Goal: Transaction & Acquisition: Obtain resource

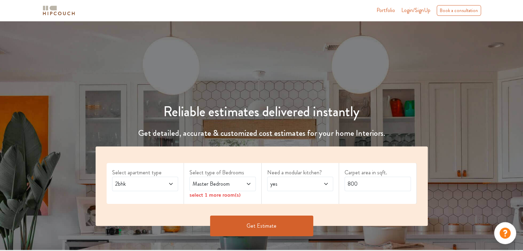
click at [169, 185] on icon at bounding box center [170, 183] width 5 height 5
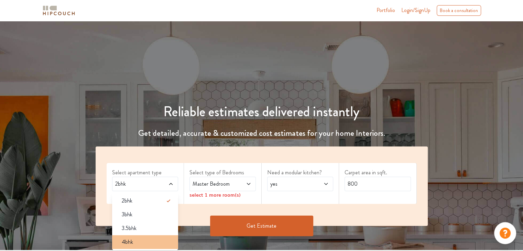
click at [143, 242] on div "4bhk" at bounding box center [147, 242] width 62 height 8
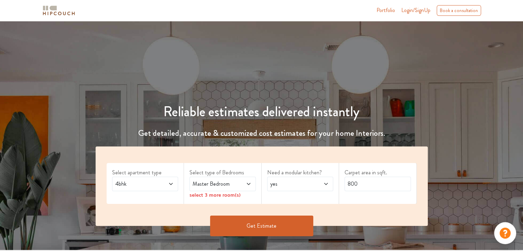
click at [249, 184] on icon at bounding box center [248, 183] width 5 height 5
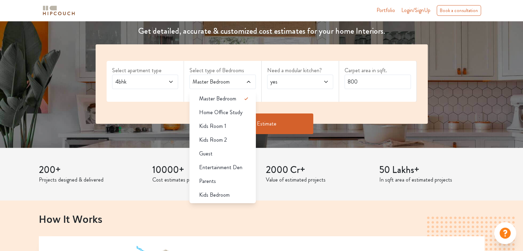
scroll to position [103, 0]
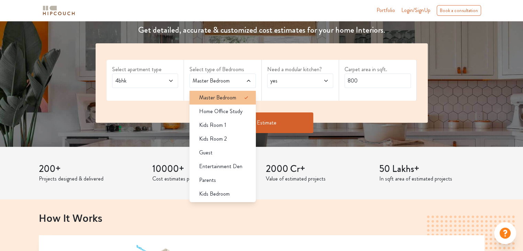
click at [224, 97] on span "Master Bedroom" at bounding box center [217, 97] width 37 height 8
click at [326, 81] on icon at bounding box center [325, 80] width 5 height 5
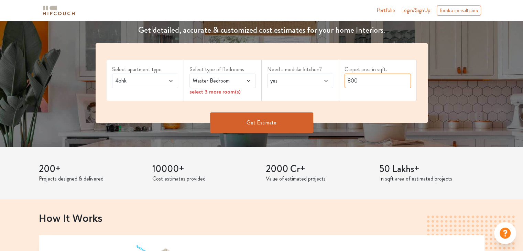
click at [363, 81] on input "800" at bounding box center [377, 81] width 66 height 14
drag, startPoint x: 353, startPoint y: 78, endPoint x: 326, endPoint y: 78, distance: 27.1
click at [326, 78] on div "Select apartment type 4bhk Select type of Bedrooms Master Bedroom select 3 more…" at bounding box center [262, 82] width 332 height 79
drag, startPoint x: 359, startPoint y: 81, endPoint x: 311, endPoint y: 82, distance: 48.8
click at [313, 81] on div "Select apartment type 4bhk Select type of Bedrooms Master Bedroom select 3 more…" at bounding box center [262, 82] width 332 height 79
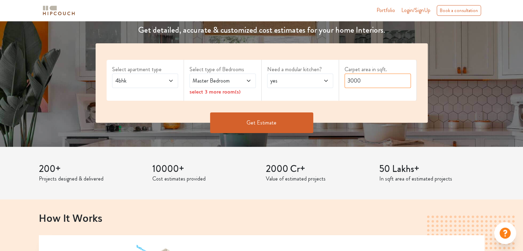
type input "3000"
click at [249, 82] on icon at bounding box center [248, 80] width 5 height 5
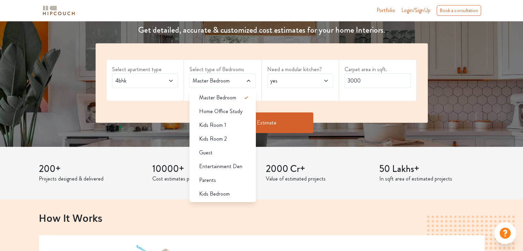
click at [222, 84] on span "Master Bedroom" at bounding box center [213, 81] width 45 height 8
click at [228, 81] on span "Master Bedroom" at bounding box center [213, 81] width 45 height 8
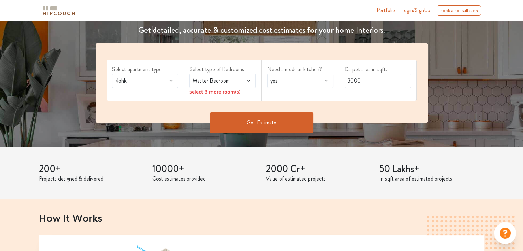
click at [228, 81] on span "Master Bedroom" at bounding box center [213, 81] width 45 height 8
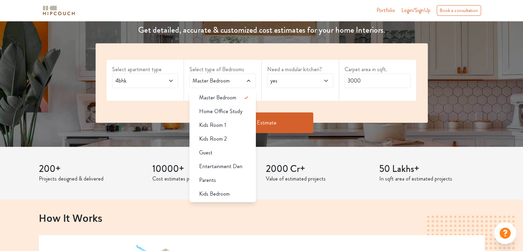
click at [228, 81] on span "Master Bedroom" at bounding box center [213, 81] width 45 height 8
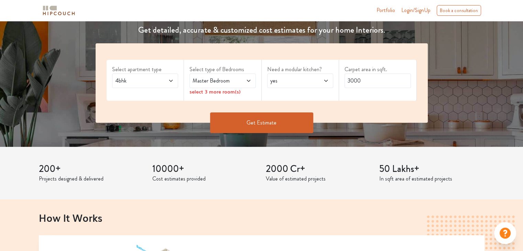
drag, startPoint x: 228, startPoint y: 81, endPoint x: 239, endPoint y: 82, distance: 10.4
click at [239, 82] on div "Master Bedroom" at bounding box center [222, 81] width 66 height 14
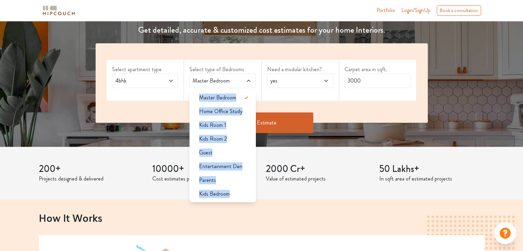
click at [237, 80] on span at bounding box center [243, 81] width 15 height 8
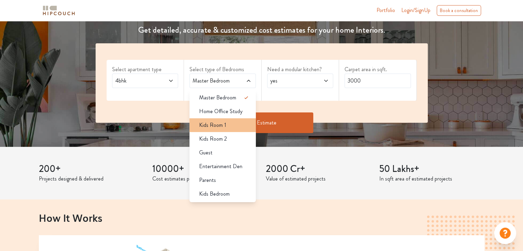
click at [218, 124] on span "Kids Room 1" at bounding box center [212, 125] width 27 height 8
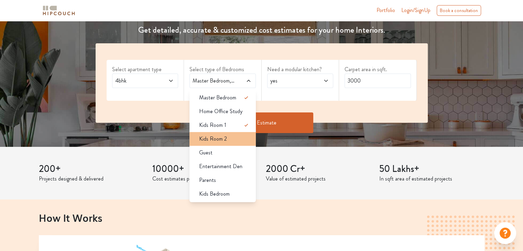
click at [238, 137] on div "Kids Room 2" at bounding box center [224, 139] width 62 height 8
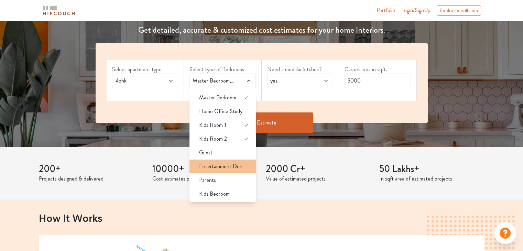
click at [246, 168] on div "Entertainment Den" at bounding box center [224, 166] width 62 height 8
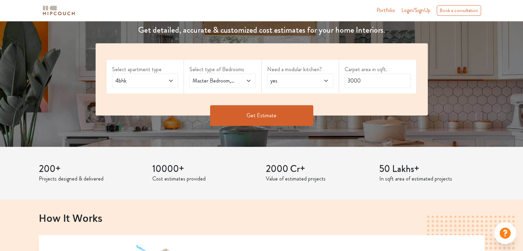
click at [276, 116] on button "Get Estimate" at bounding box center [261, 115] width 103 height 21
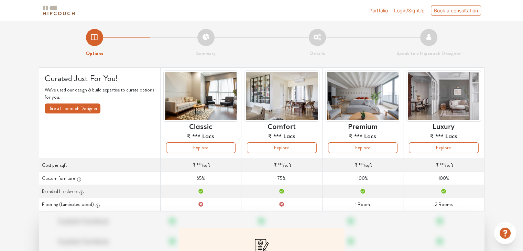
scroll to position [34, 0]
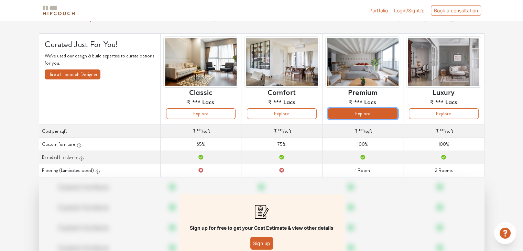
click at [371, 114] on button "Explore" at bounding box center [362, 113] width 69 height 11
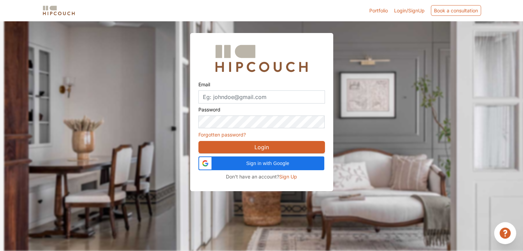
scroll to position [21, 0]
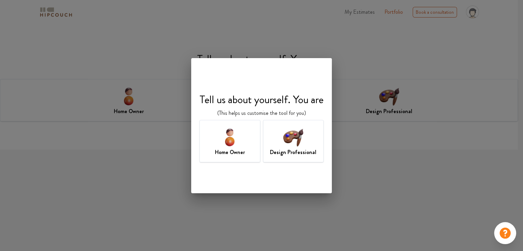
click at [300, 145] on img at bounding box center [293, 137] width 22 height 22
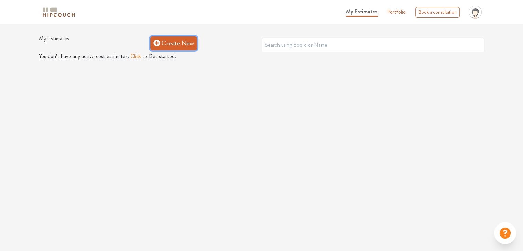
click at [182, 42] on link "Create New" at bounding box center [173, 43] width 47 height 14
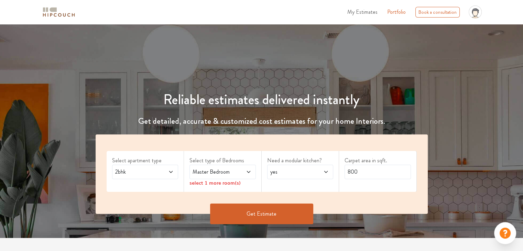
scroll to position [34, 0]
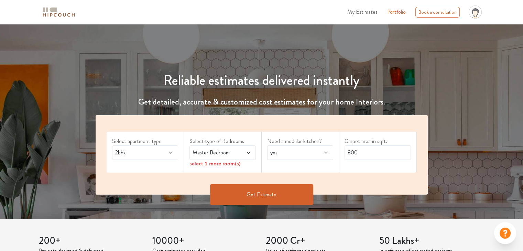
click at [172, 154] on icon at bounding box center [170, 152] width 5 height 5
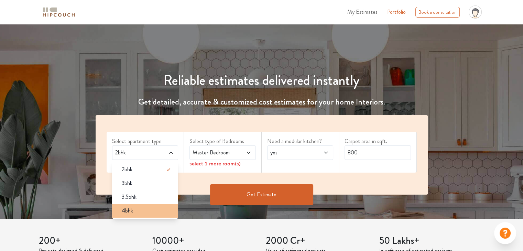
click at [144, 209] on div "4bhk" at bounding box center [147, 210] width 62 height 8
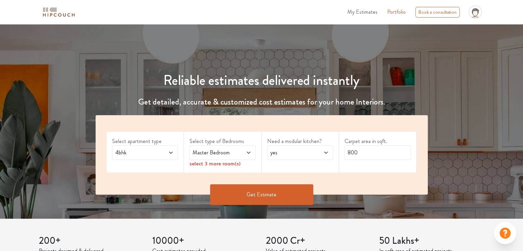
click at [246, 154] on icon at bounding box center [248, 152] width 5 height 5
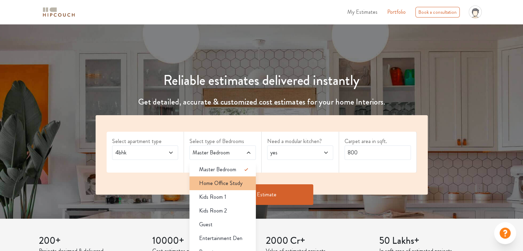
click at [243, 180] on div "Home Office Study" at bounding box center [224, 183] width 62 height 8
click at [249, 184] on icon at bounding box center [246, 183] width 8 height 8
click at [232, 196] on div "Kids Room 1" at bounding box center [224, 197] width 62 height 8
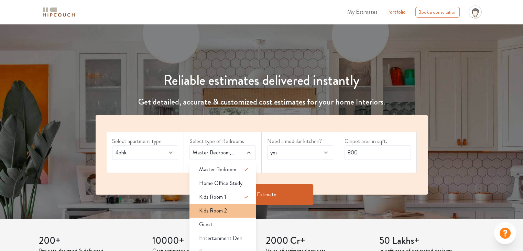
click at [237, 212] on div "Kids Room 2" at bounding box center [224, 210] width 62 height 8
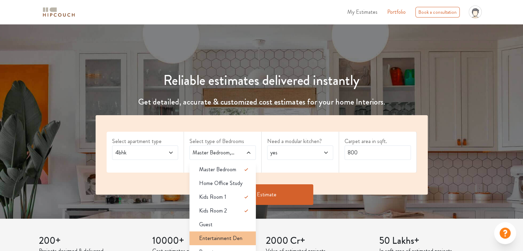
click at [228, 239] on span "Entertainment Den" at bounding box center [220, 238] width 43 height 8
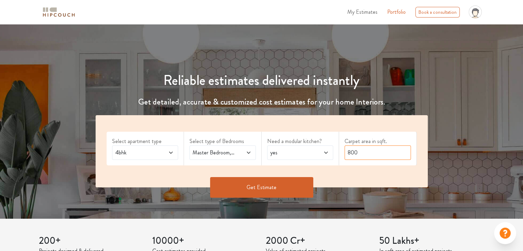
drag, startPoint x: 364, startPoint y: 153, endPoint x: 324, endPoint y: 153, distance: 40.2
click at [327, 152] on div "Select apartment type 4bhk Select type of Bedrooms Master Bedroom,Kids Room 1,K…" at bounding box center [262, 151] width 332 height 72
type input "3000"
click at [268, 183] on button "Get Estimate" at bounding box center [261, 187] width 103 height 21
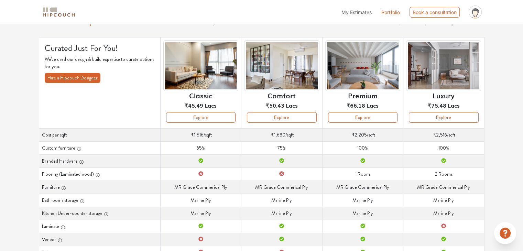
scroll to position [34, 0]
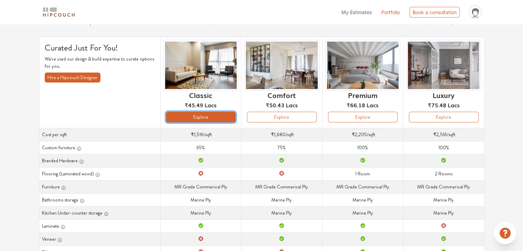
click at [207, 118] on button "Explore" at bounding box center [200, 117] width 69 height 11
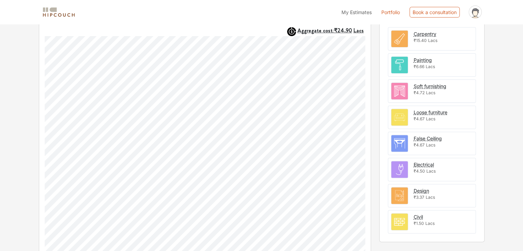
scroll to position [223, 0]
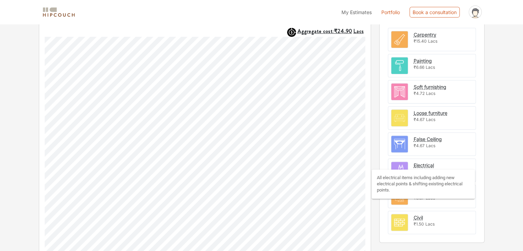
click at [424, 164] on div "Electrical" at bounding box center [423, 164] width 20 height 7
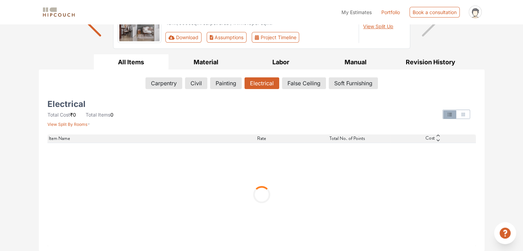
scroll to position [5, 0]
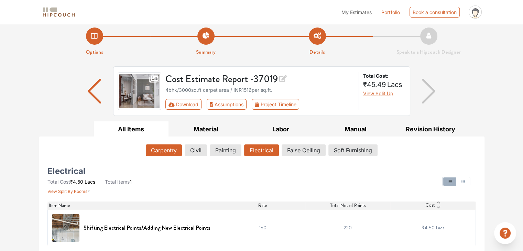
click at [170, 152] on button "Carpentry" at bounding box center [164, 150] width 36 height 12
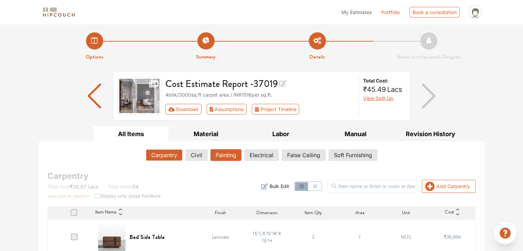
scroll to position [0, 0]
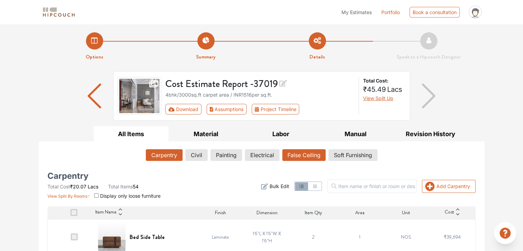
click at [309, 153] on button "False Ceiling" at bounding box center [303, 155] width 43 height 12
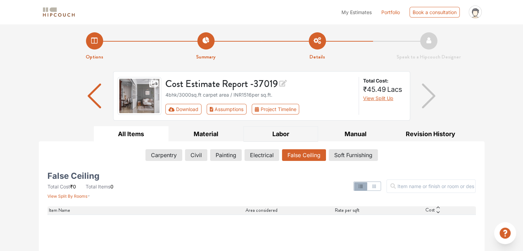
click at [285, 134] on button "Labor" at bounding box center [280, 133] width 75 height 15
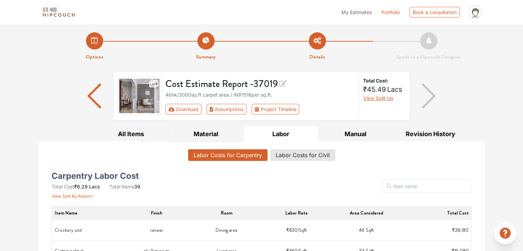
click at [208, 133] on button "Material" at bounding box center [205, 133] width 75 height 15
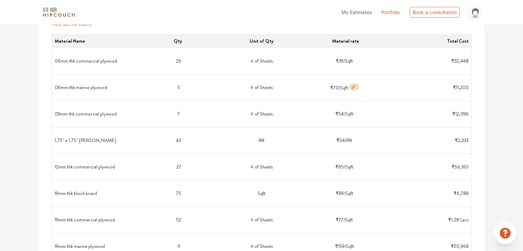
scroll to position [206, 0]
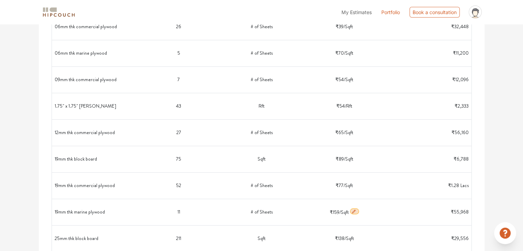
click at [353, 211] on icon "button" at bounding box center [353, 210] width 3 height 3
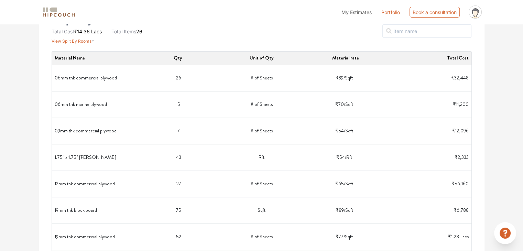
scroll to position [137, 0]
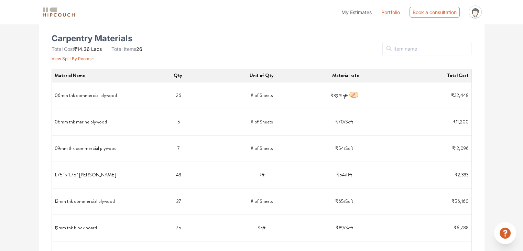
click at [179, 95] on td "26" at bounding box center [178, 95] width 83 height 21
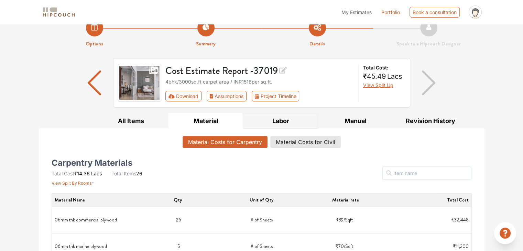
scroll to position [0, 0]
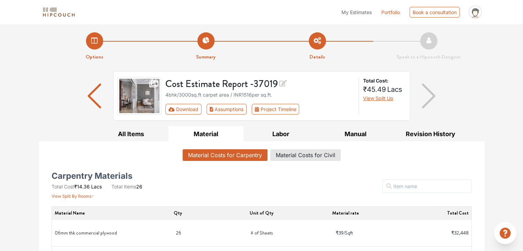
click at [211, 134] on button "Material" at bounding box center [205, 133] width 75 height 15
click at [138, 132] on button "All Items" at bounding box center [131, 133] width 75 height 15
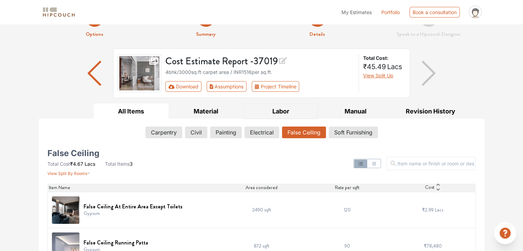
scroll to position [77, 0]
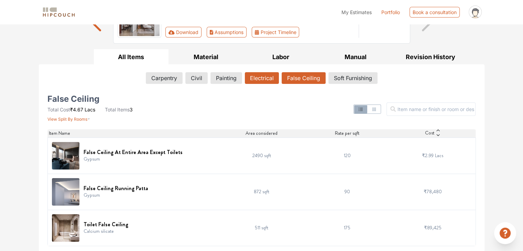
click at [265, 78] on button "Electrical" at bounding box center [262, 78] width 34 height 12
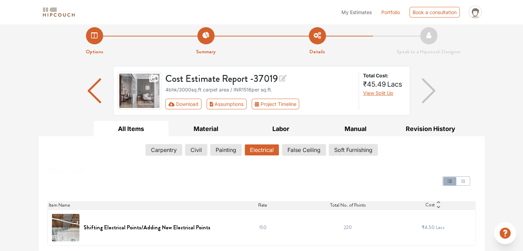
scroll to position [5, 0]
click at [348, 151] on button "Soft Furnishing" at bounding box center [353, 150] width 48 height 12
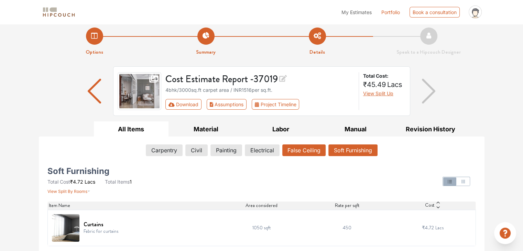
click at [312, 153] on button "False Ceiling" at bounding box center [303, 150] width 43 height 12
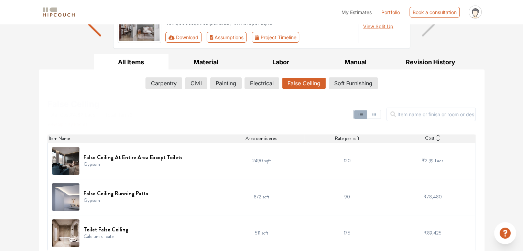
scroll to position [77, 0]
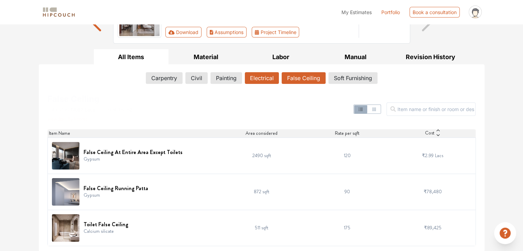
click at [260, 79] on button "Electrical" at bounding box center [262, 78] width 34 height 12
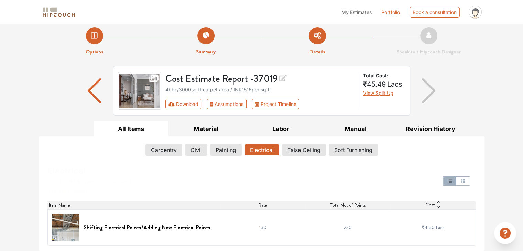
scroll to position [5, 0]
click at [219, 149] on button "Painting" at bounding box center [225, 150] width 31 height 12
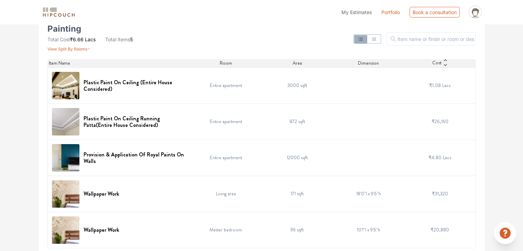
scroll to position [149, 0]
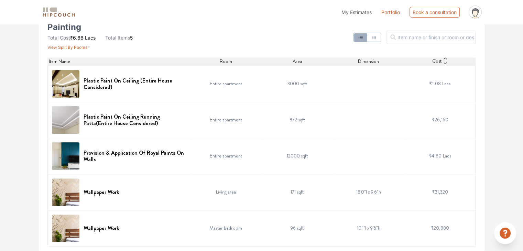
click at [232, 155] on td "Entire apartment" at bounding box center [225, 156] width 71 height 36
click at [153, 152] on h6 "Provision & Application Of Royal Paints On Walls" at bounding box center [134, 155] width 103 height 13
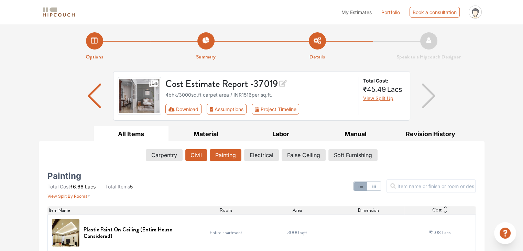
click at [192, 154] on button "Civil" at bounding box center [196, 155] width 22 height 12
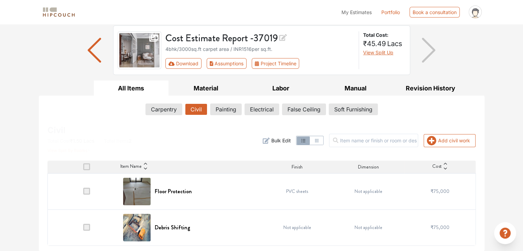
scroll to position [45, 0]
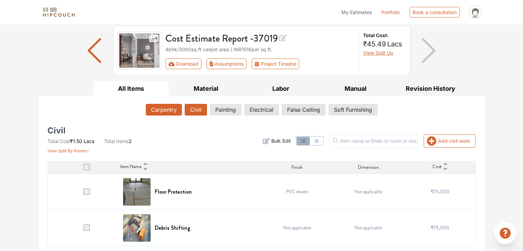
click at [167, 108] on button "Carpentry" at bounding box center [164, 110] width 36 height 12
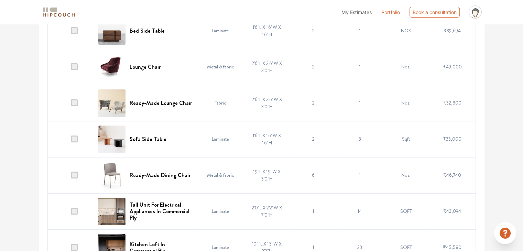
scroll to position [0, 0]
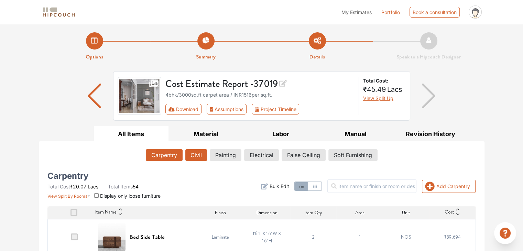
click at [193, 154] on button "Civil" at bounding box center [196, 155] width 22 height 12
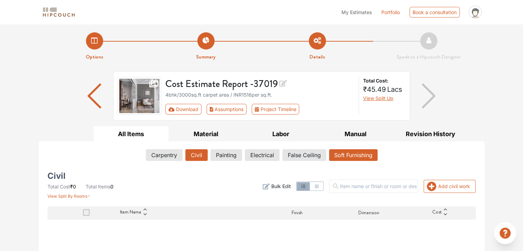
click at [345, 154] on button "Soft Furnishing" at bounding box center [353, 155] width 48 height 12
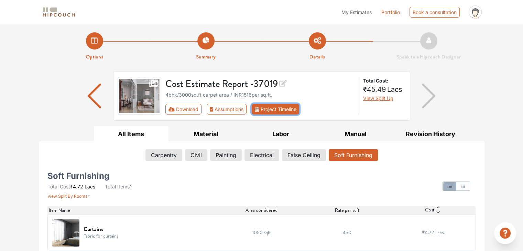
click at [273, 108] on button "Project Timeline" at bounding box center [274, 109] width 47 height 11
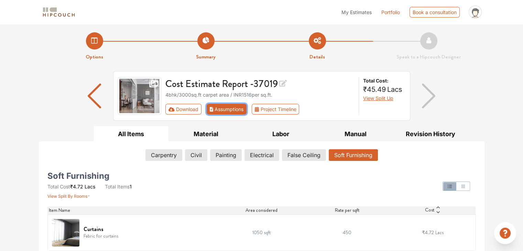
click at [219, 109] on button "Assumptions" at bounding box center [226, 109] width 40 height 11
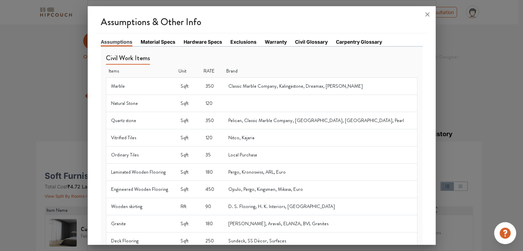
click at [155, 40] on link "Material Specs" at bounding box center [158, 41] width 35 height 7
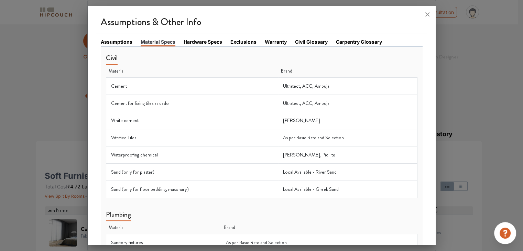
click at [198, 42] on link "Hardware Specs" at bounding box center [202, 41] width 38 height 7
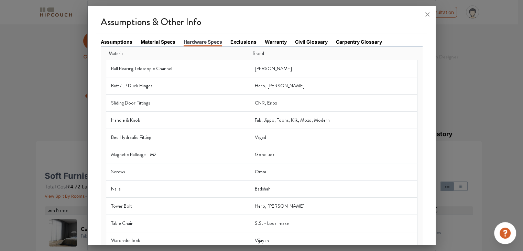
click at [245, 41] on link "Exclusions" at bounding box center [243, 41] width 26 height 7
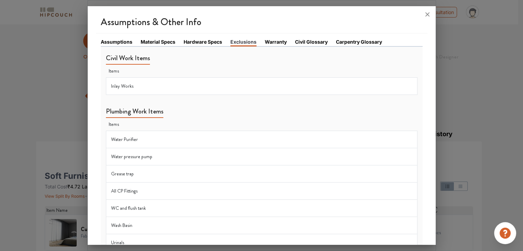
click at [308, 41] on link "Civil Glossary" at bounding box center [311, 41] width 33 height 7
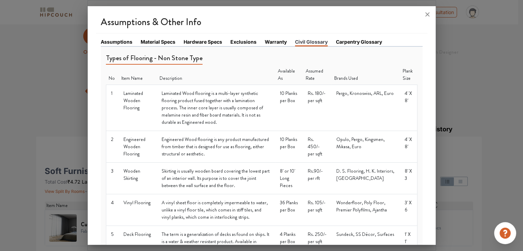
click at [349, 42] on link "Carpentry Glossary" at bounding box center [359, 41] width 46 height 7
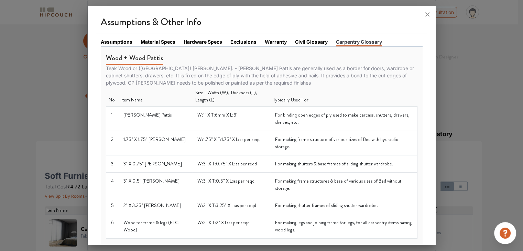
click at [115, 40] on link "Assumptions" at bounding box center [117, 41] width 32 height 7
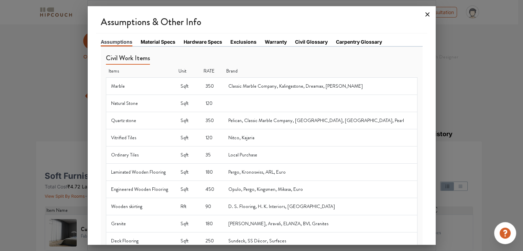
click at [426, 14] on icon at bounding box center [427, 14] width 4 height 4
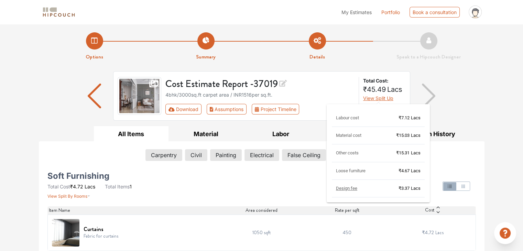
click at [381, 97] on span "View Split Up" at bounding box center [378, 98] width 30 height 6
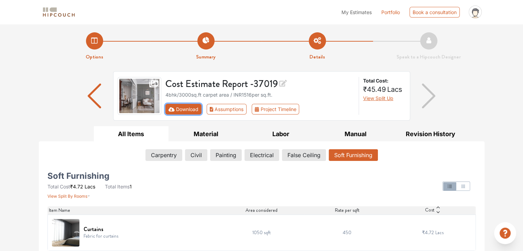
click at [190, 106] on button "Download" at bounding box center [183, 109] width 36 height 11
click at [363, 12] on span "My Estimates" at bounding box center [356, 12] width 30 height 6
